Goal: Transaction & Acquisition: Purchase product/service

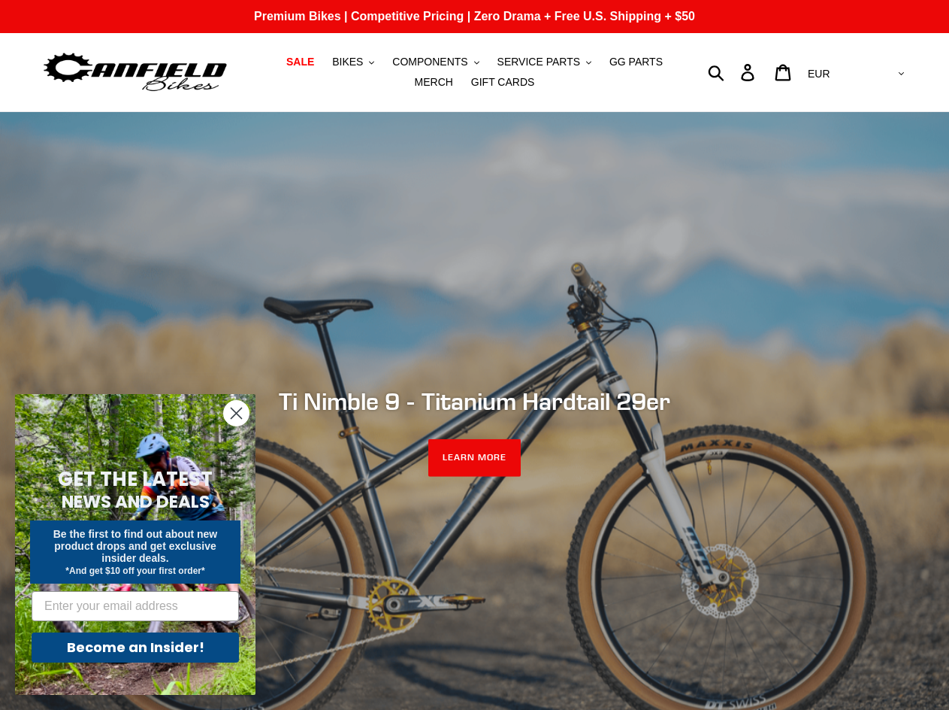
click at [238, 410] on circle "Close dialog" at bounding box center [236, 413] width 25 height 25
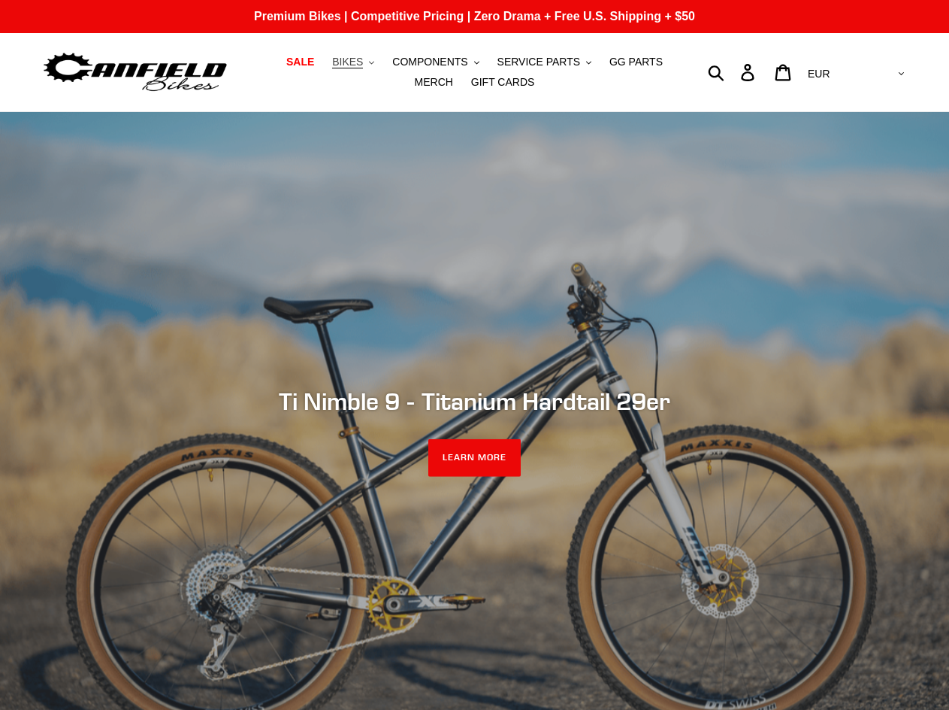
click at [350, 69] on button "BIKES .cls-1{fill:#231f20}" at bounding box center [353, 62] width 57 height 20
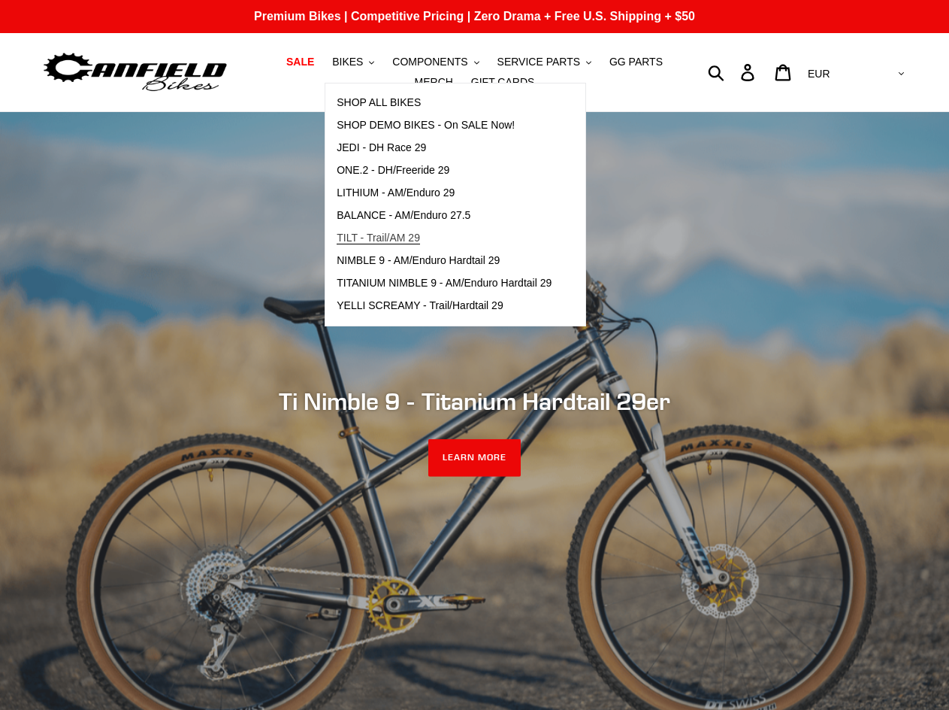
click at [349, 240] on span "TILT - Trail/AM 29" at bounding box center [378, 238] width 83 height 13
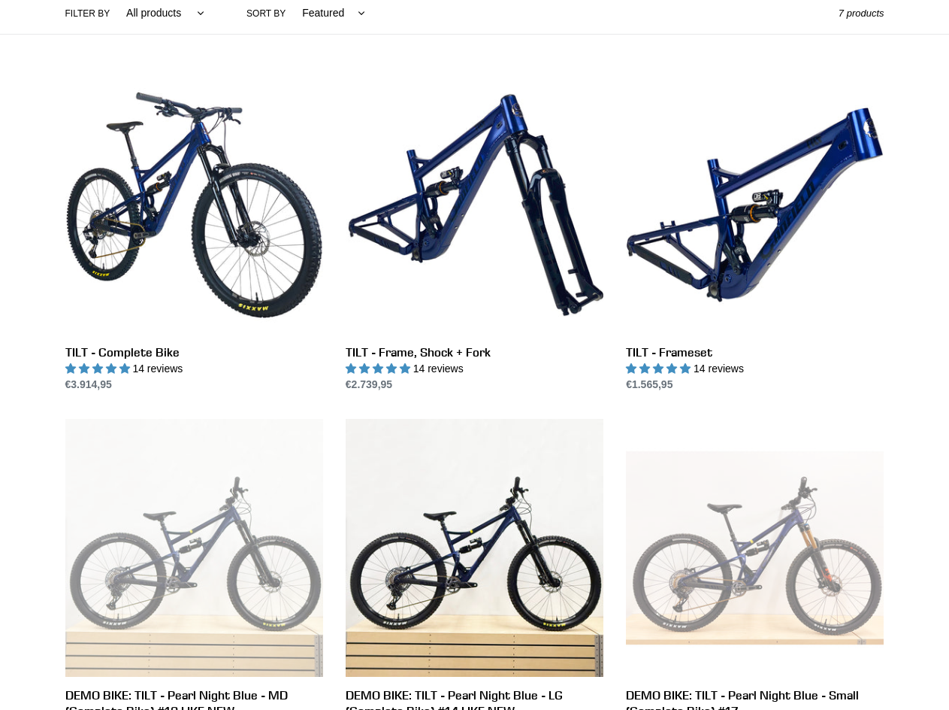
scroll to position [376, 0]
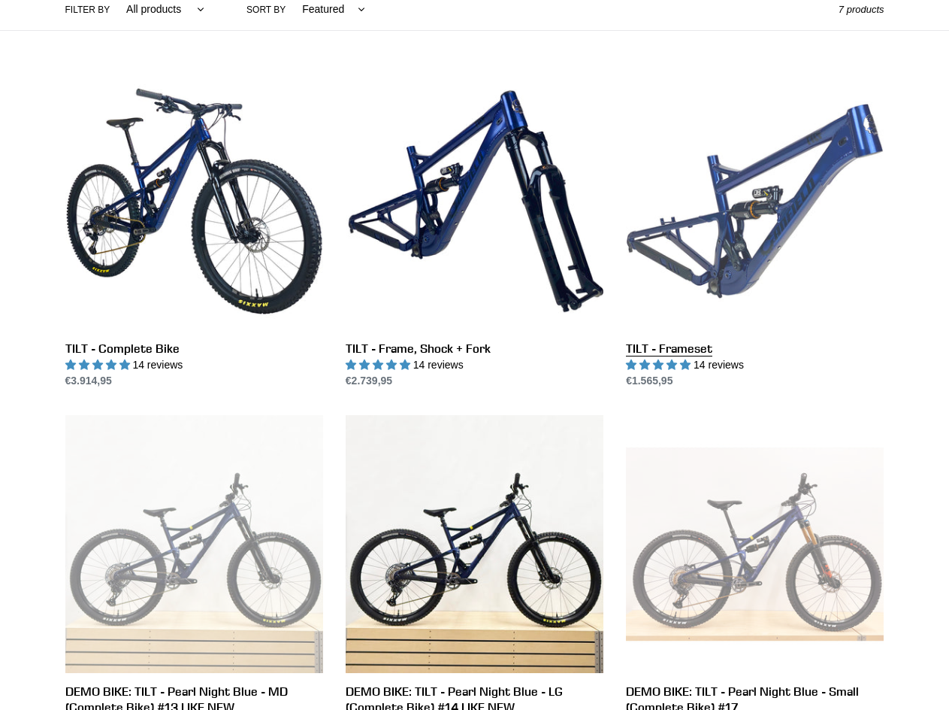
click at [752, 216] on link "TILT - Frameset" at bounding box center [755, 230] width 258 height 316
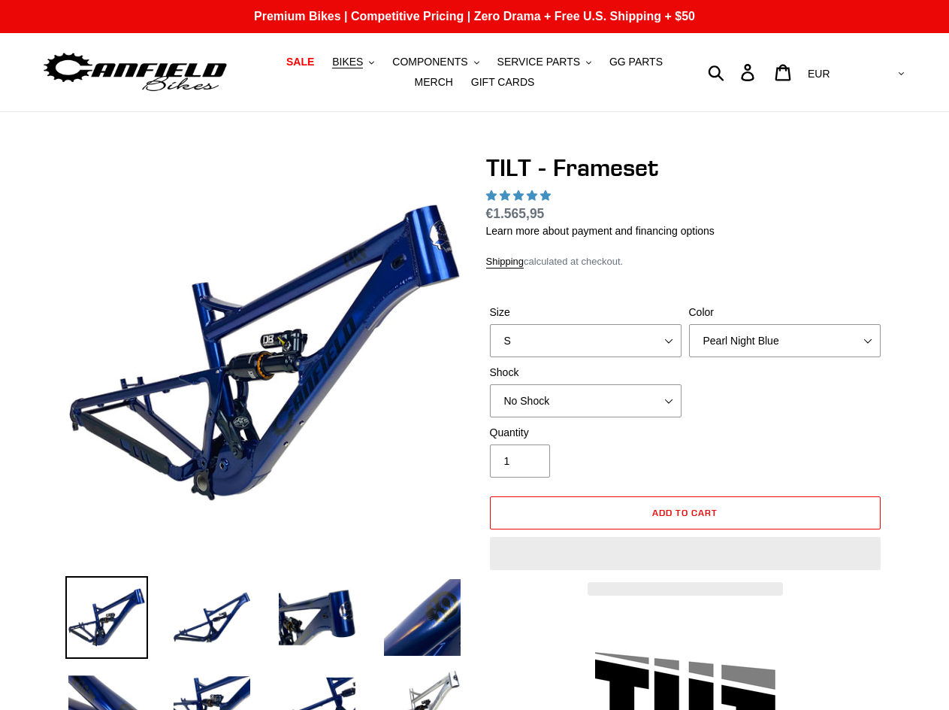
select select "highest-rating"
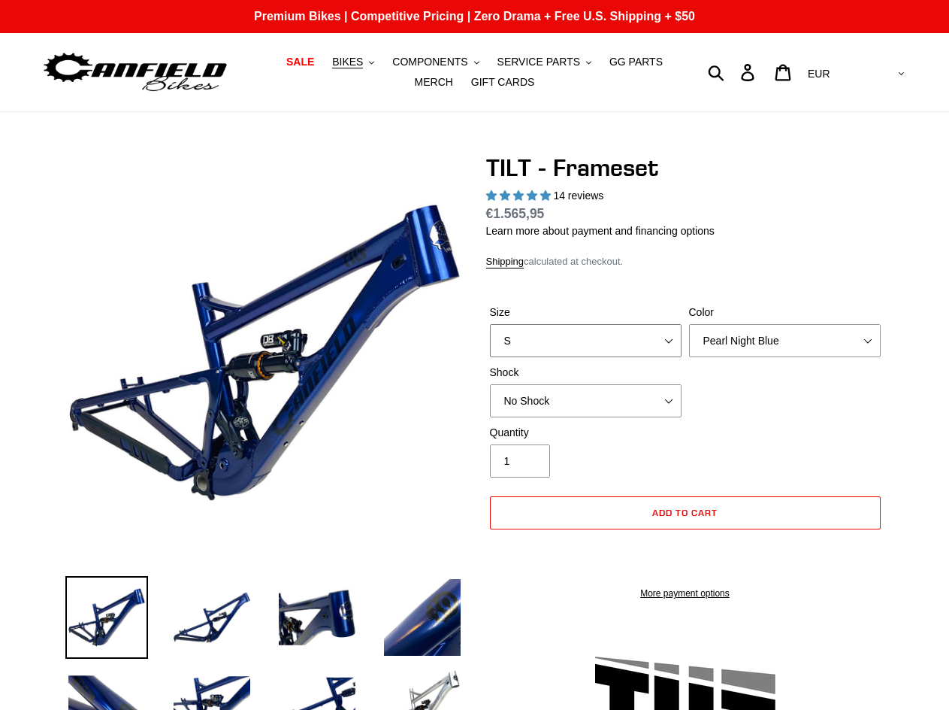
click at [617, 335] on select "S M L XL" at bounding box center [586, 340] width 192 height 33
select select "M"
click at [490, 324] on select "S M L XL" at bounding box center [586, 340] width 192 height 33
click at [759, 348] on select "Pearl Night Blue Stealth Silver" at bounding box center [785, 340] width 192 height 33
select select "Stealth Silver"
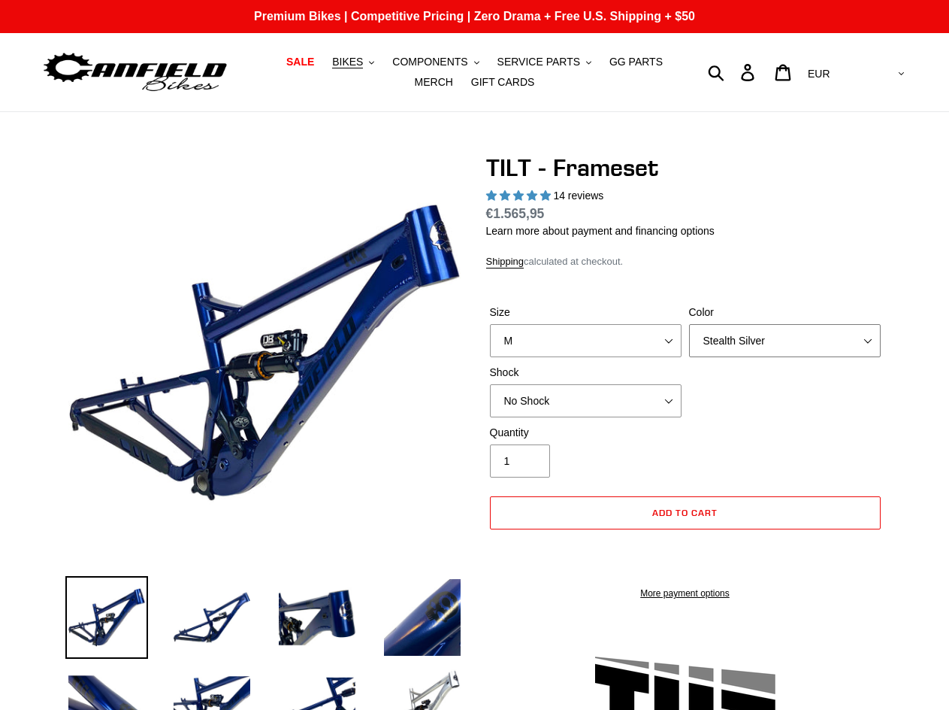
click at [689, 324] on select "Pearl Night Blue Stealth Silver" at bounding box center [785, 340] width 192 height 33
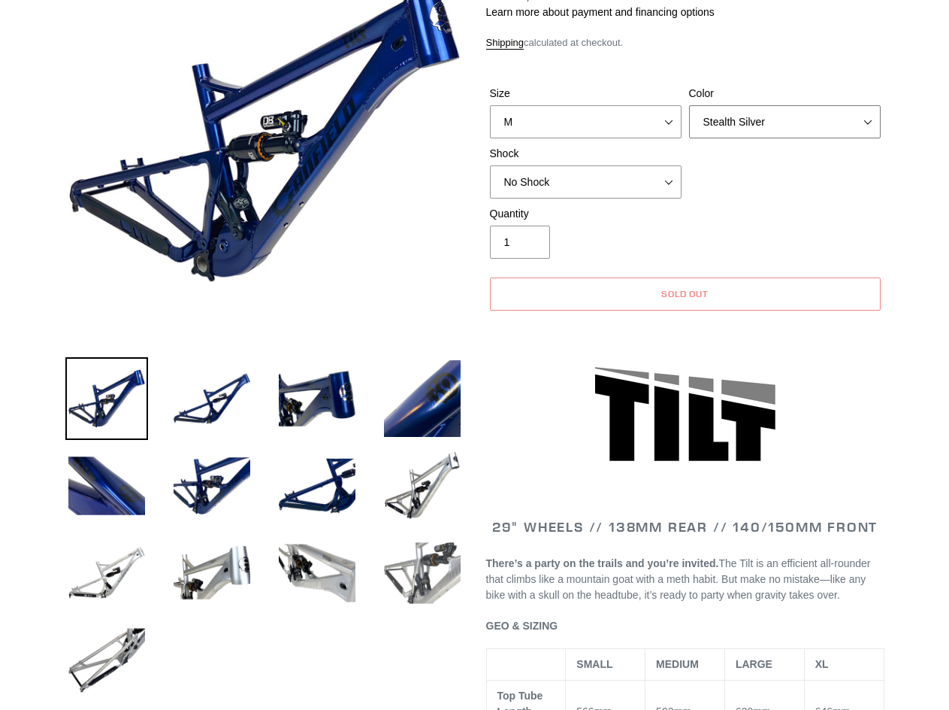
scroll to position [226, 0]
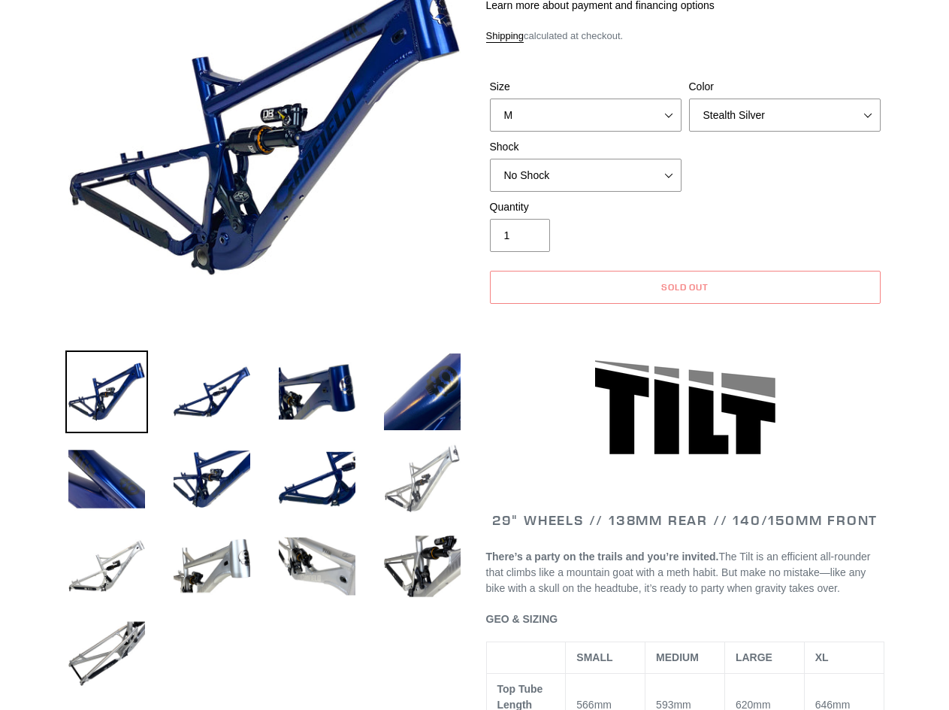
click at [435, 495] on img at bounding box center [422, 479] width 83 height 83
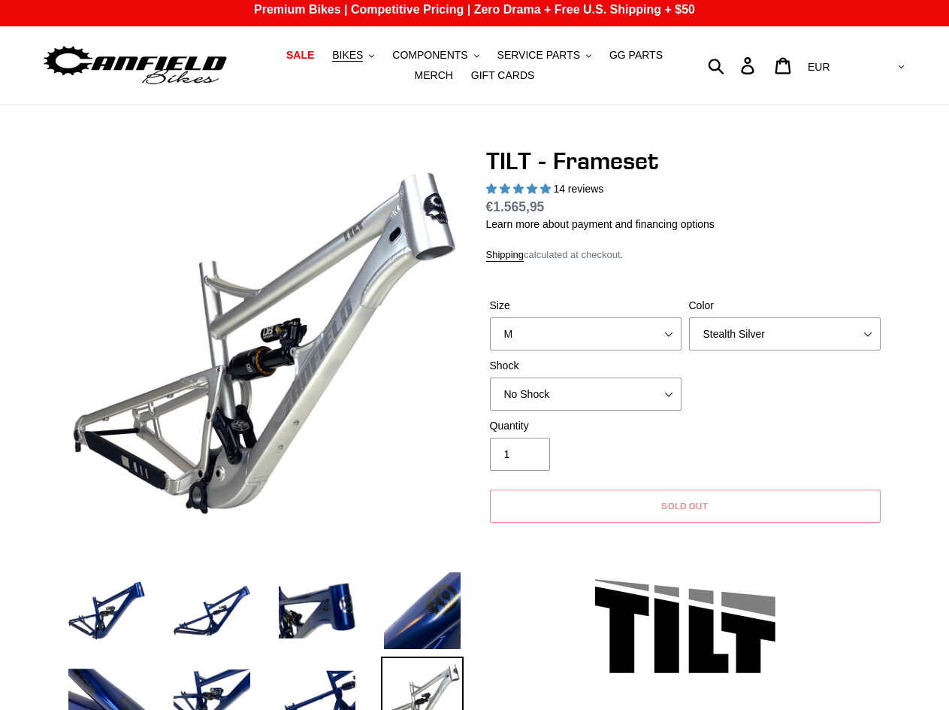
scroll to position [0, 0]
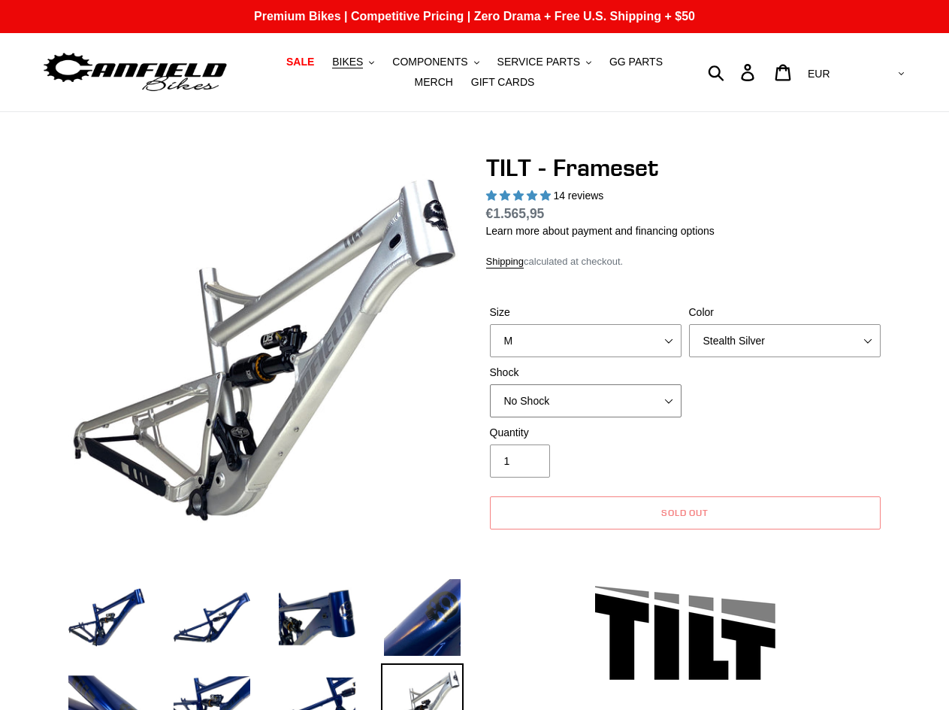
click at [604, 409] on select "No Shock Cane Creek DB Kitsuma Air RockShox Deluxe Ultimate Fox FLOAT X EXT Sto…" at bounding box center [586, 400] width 192 height 33
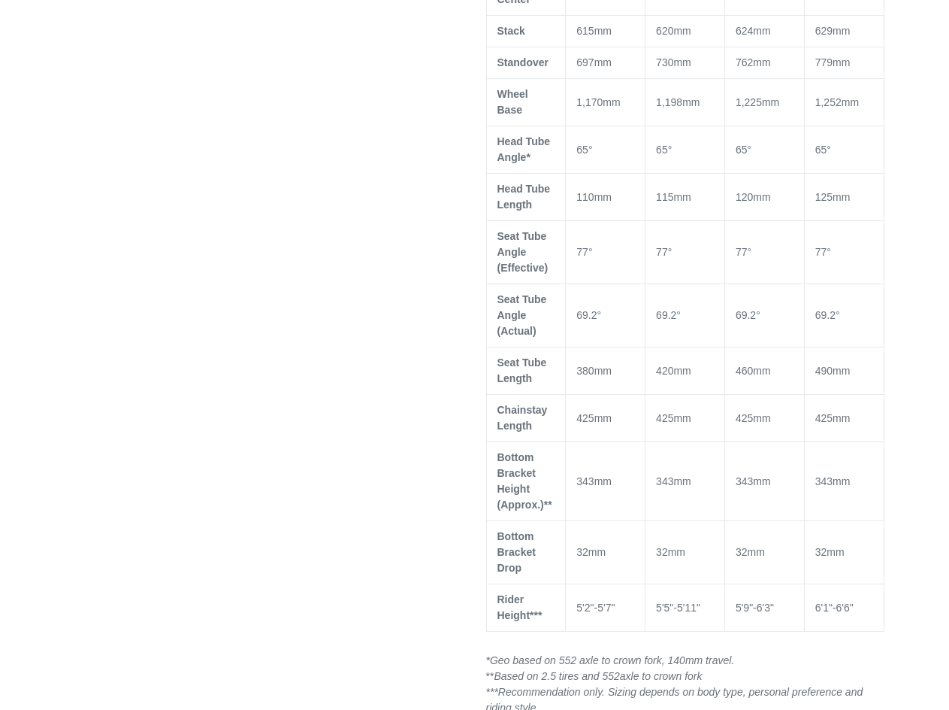
scroll to position [1052, 0]
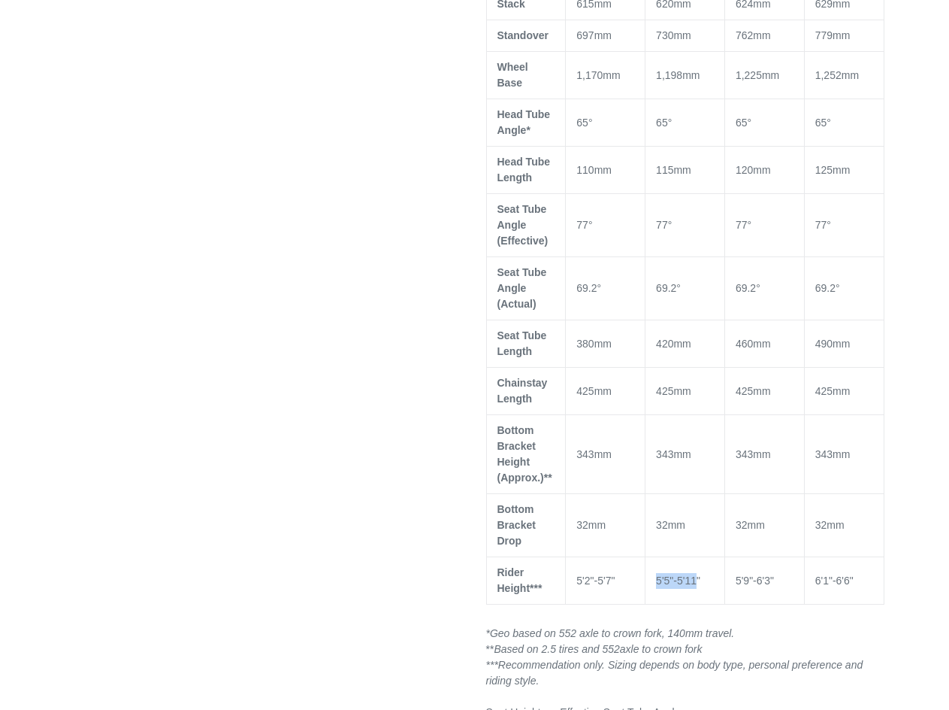
drag, startPoint x: 698, startPoint y: 568, endPoint x: 653, endPoint y: 561, distance: 44.9
click at [653, 561] on td "5'5"-5'11"" at bounding box center [686, 580] width 80 height 47
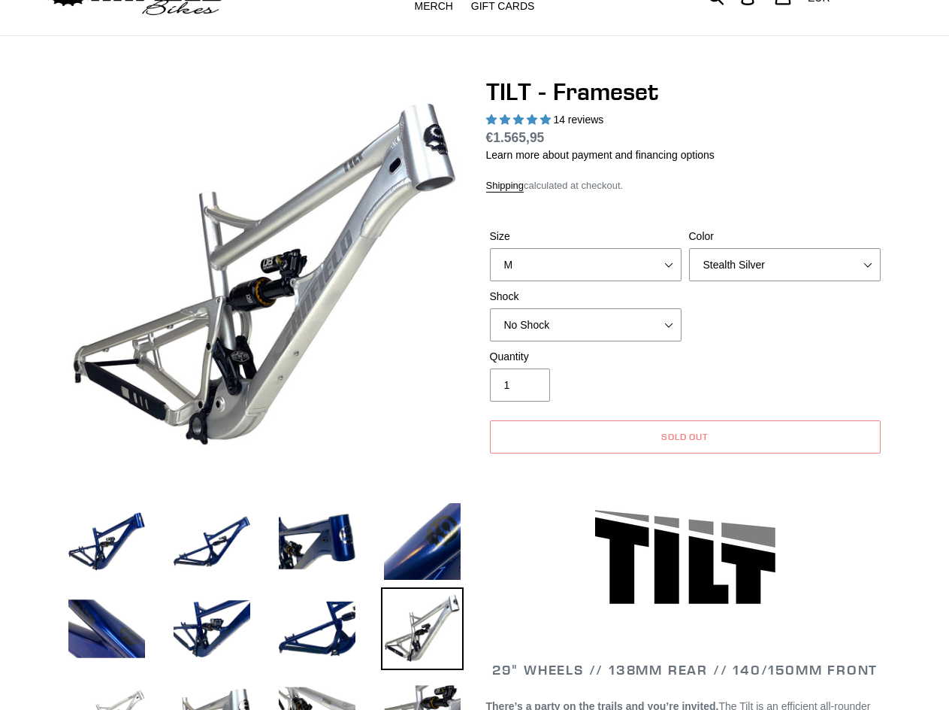
scroll to position [75, 0]
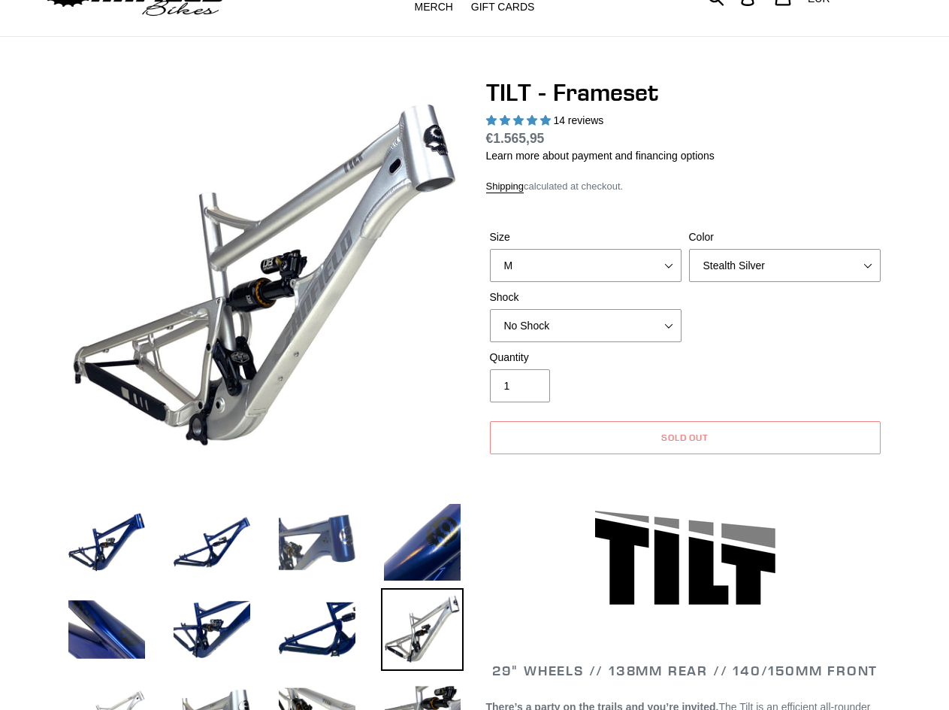
click at [322, 553] on img at bounding box center [317, 542] width 83 height 83
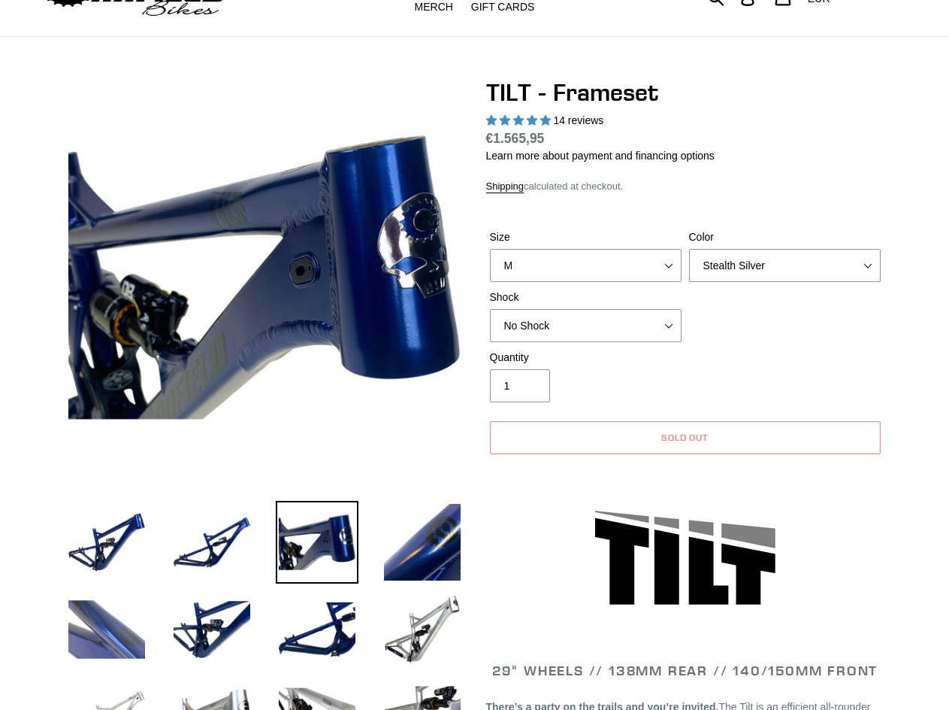
click at [117, 616] on img at bounding box center [106, 629] width 83 height 83
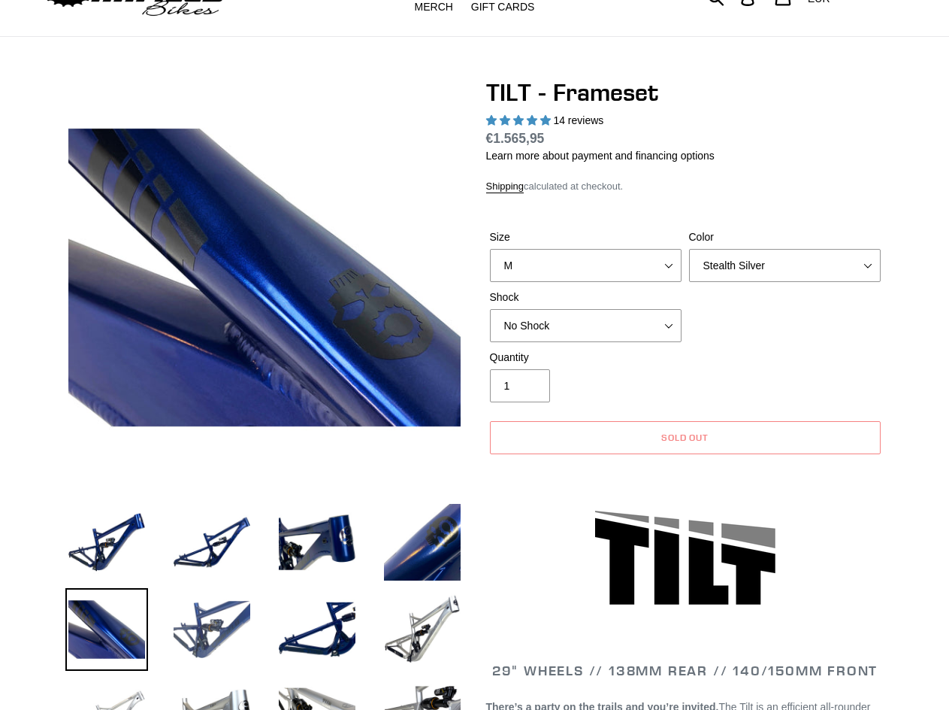
click at [201, 635] on img at bounding box center [212, 629] width 83 height 83
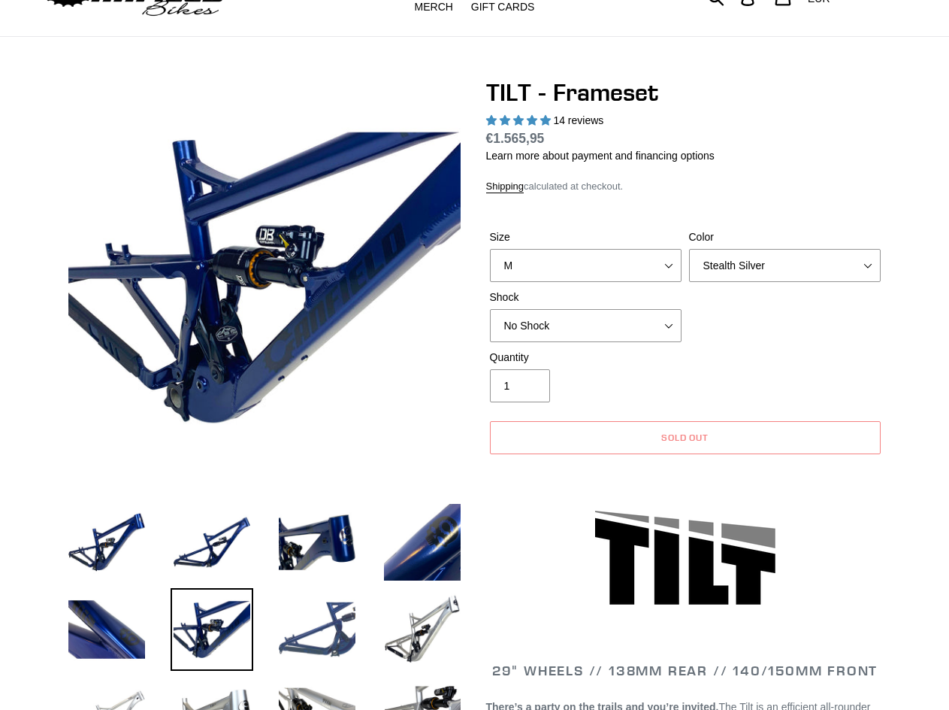
click at [338, 620] on img at bounding box center [317, 629] width 83 height 83
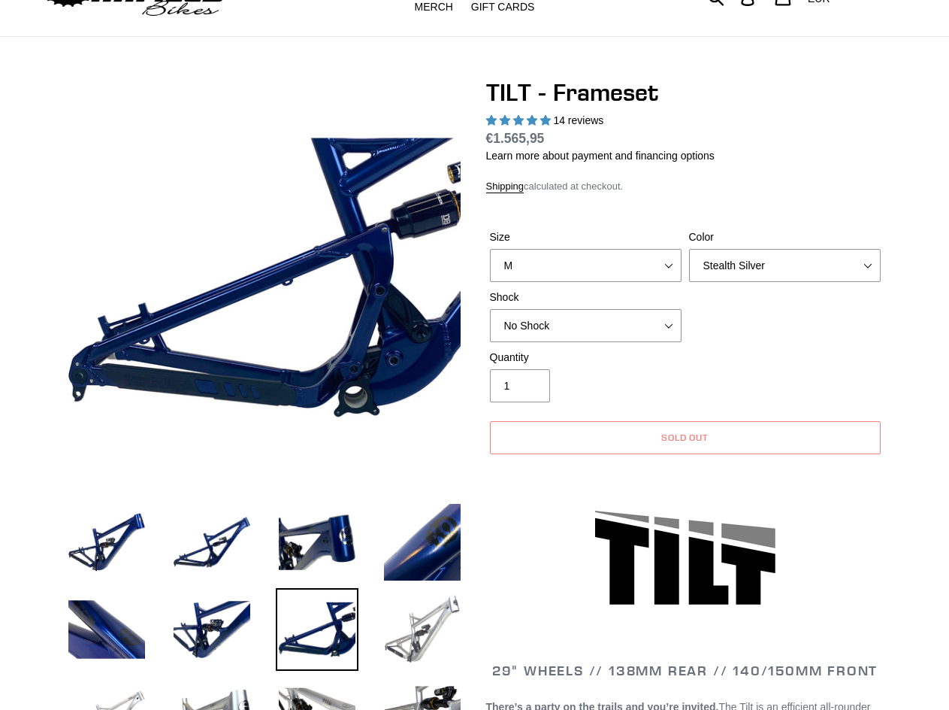
click at [429, 632] on img at bounding box center [422, 629] width 83 height 83
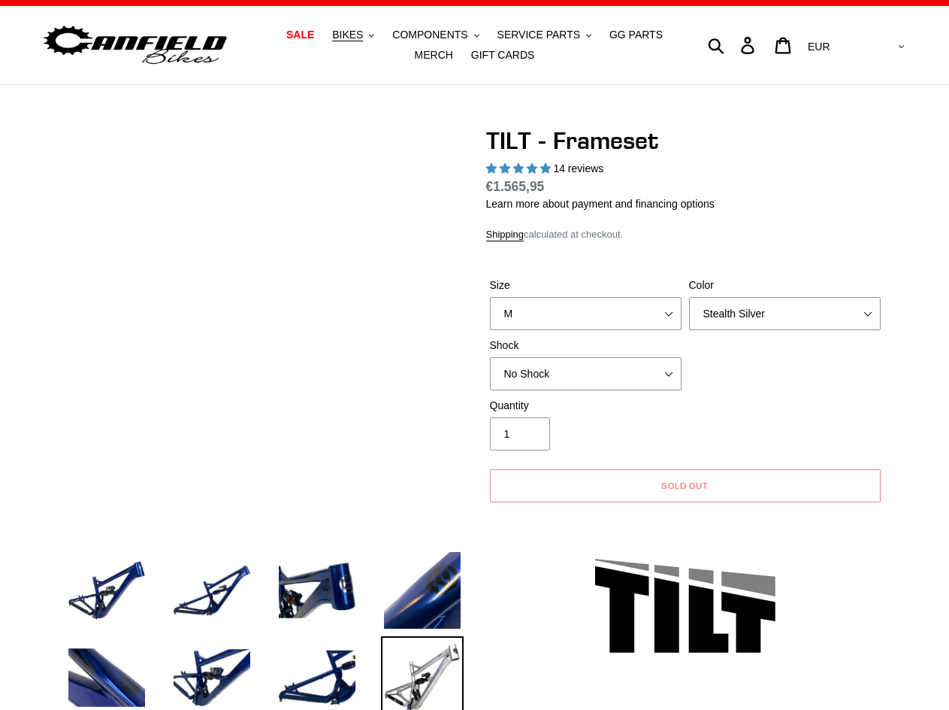
scroll to position [0, 0]
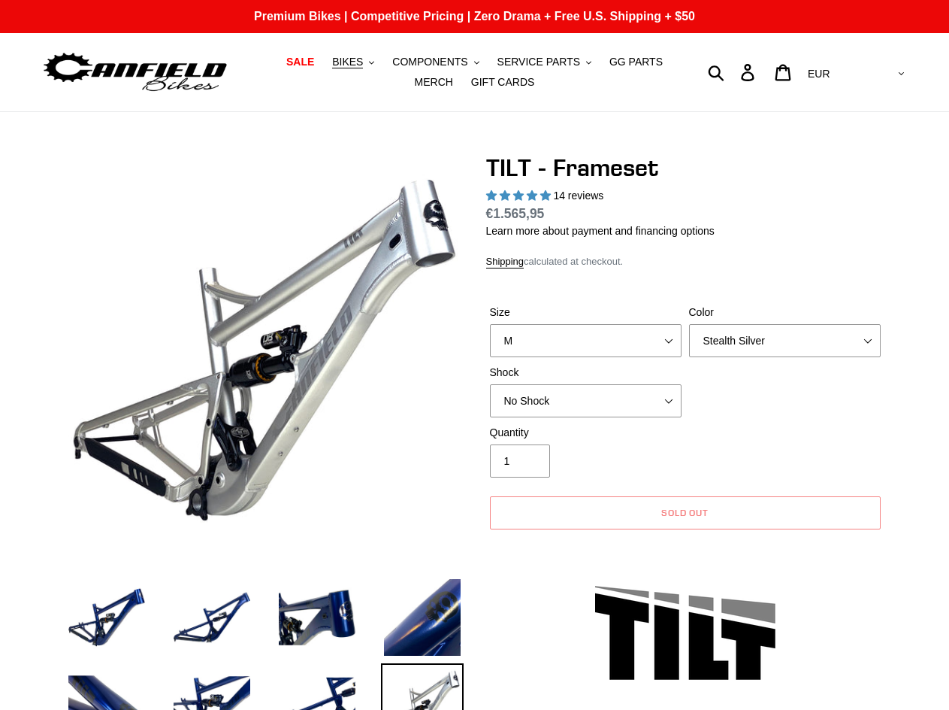
drag, startPoint x: 161, startPoint y: 61, endPoint x: 175, endPoint y: 65, distance: 15.0
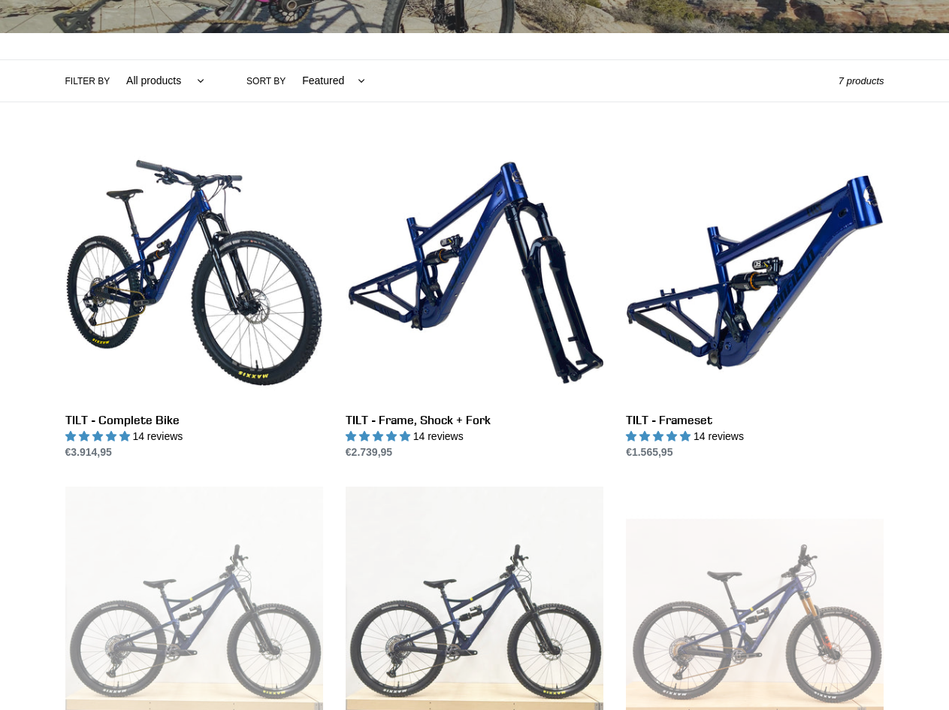
scroll to position [301, 0]
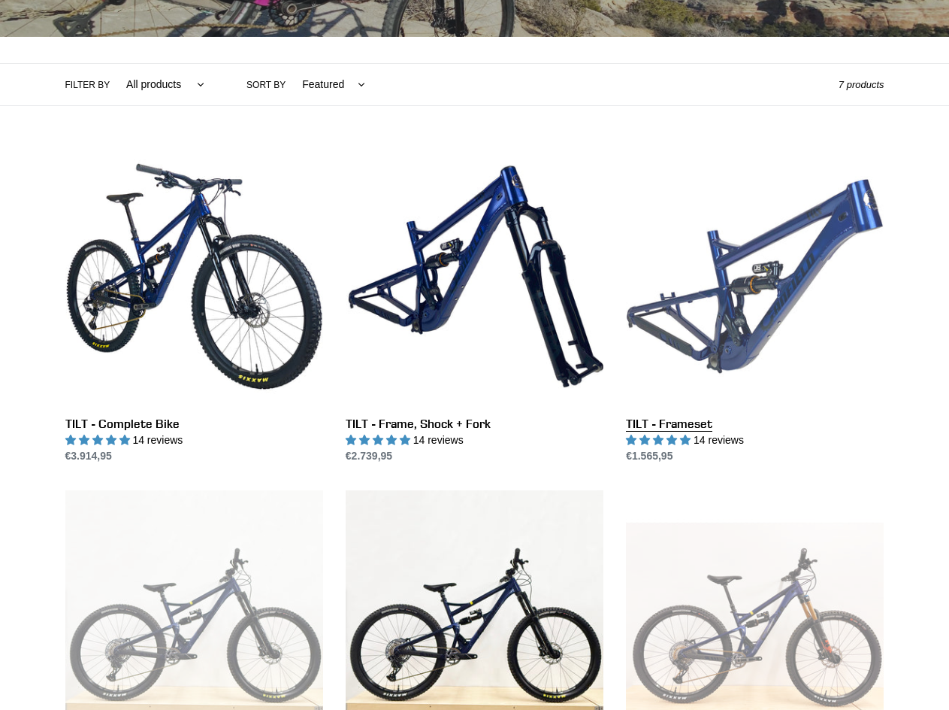
click at [769, 249] on link "TILT - Frameset" at bounding box center [755, 305] width 258 height 316
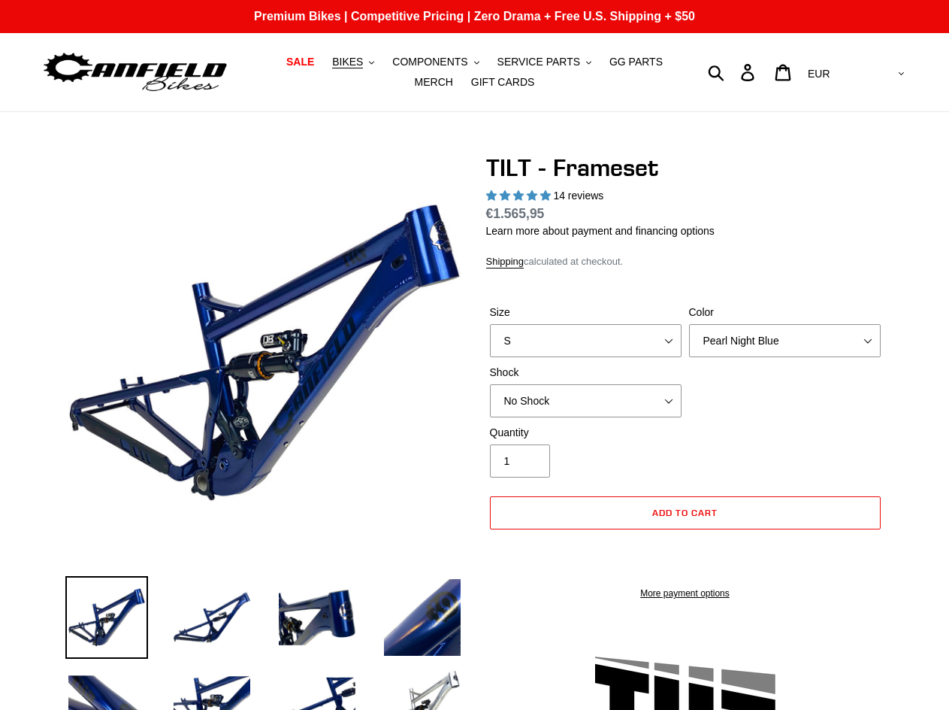
select select "highest-rating"
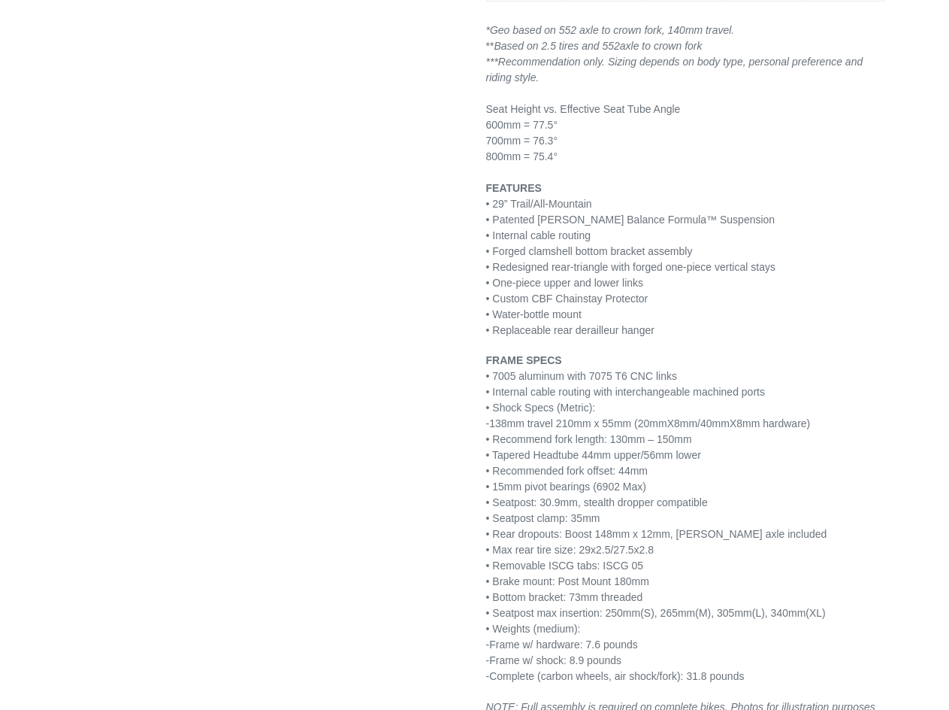
scroll to position [1729, 0]
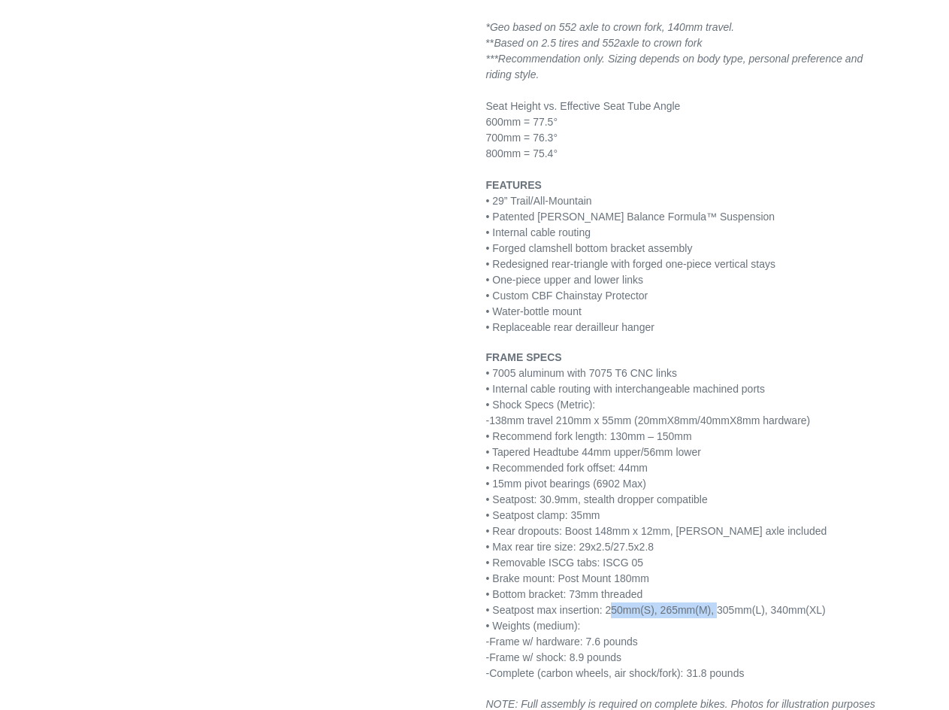
drag, startPoint x: 654, startPoint y: 587, endPoint x: 713, endPoint y: 590, distance: 59.5
click at [713, 590] on p "FRAME SPECS • 7005 aluminum with 7075 T6 CNC links • Internal cable routing wit…" at bounding box center [685, 516] width 398 height 332
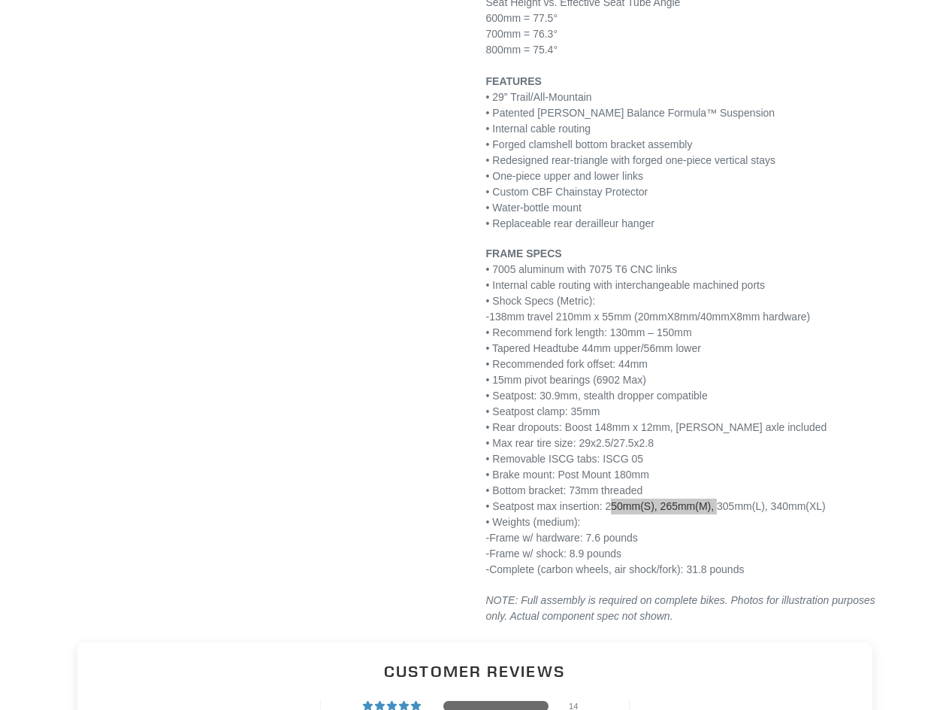
scroll to position [1804, 0]
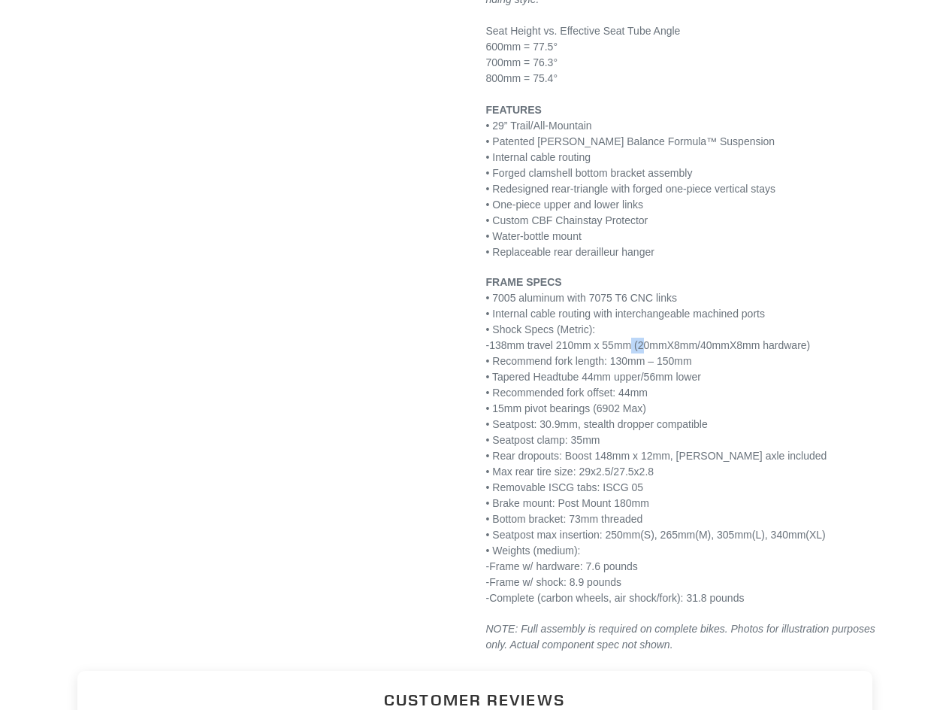
drag, startPoint x: 625, startPoint y: 323, endPoint x: 613, endPoint y: 323, distance: 11.3
click at [613, 323] on p "FRAME SPECS • 7005 aluminum with 7075 T6 CNC links • Internal cable routing wit…" at bounding box center [685, 440] width 398 height 332
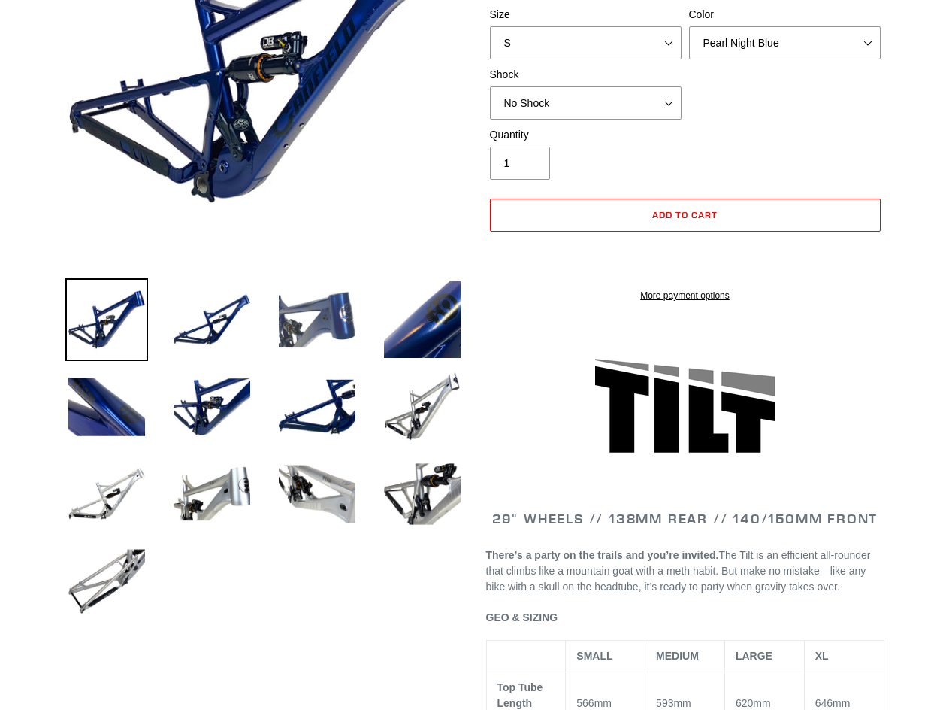
scroll to position [301, 0]
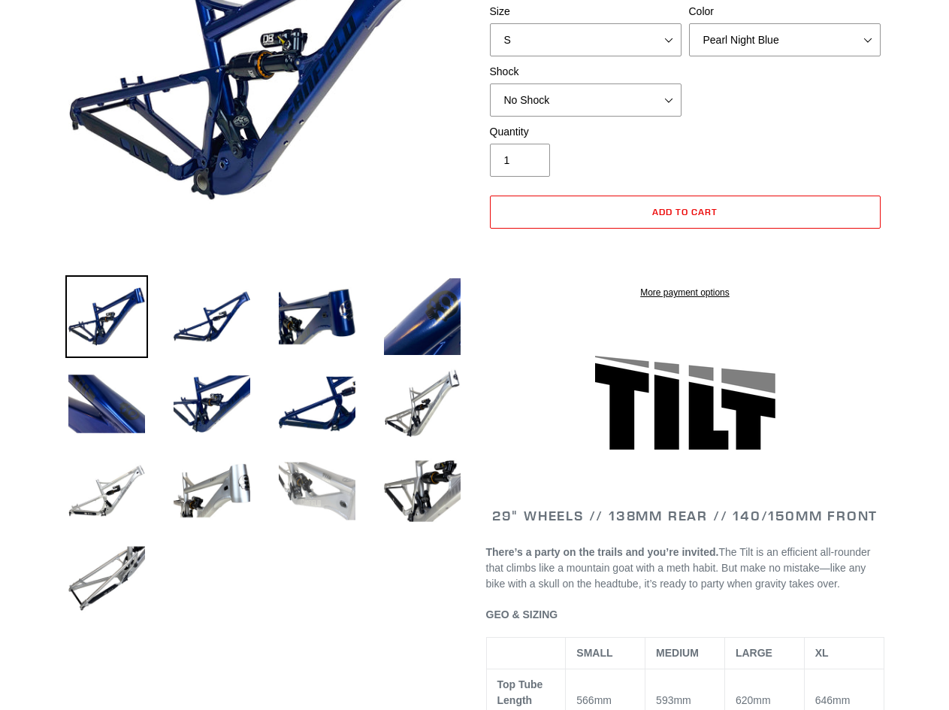
click at [314, 502] on img at bounding box center [317, 491] width 83 height 83
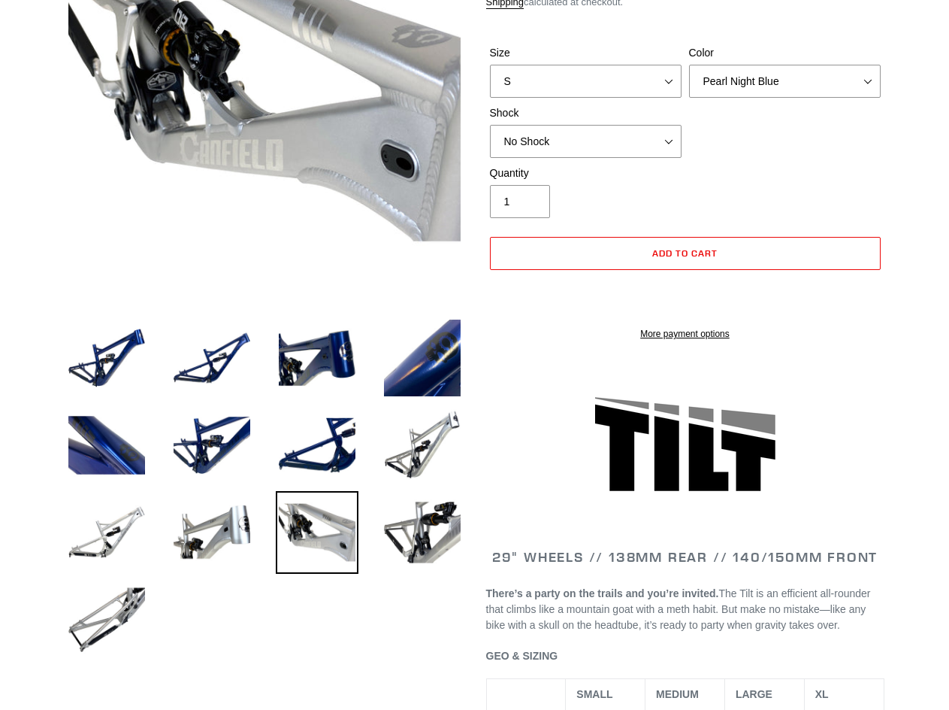
scroll to position [150, 0]
